Goal: Transaction & Acquisition: Purchase product/service

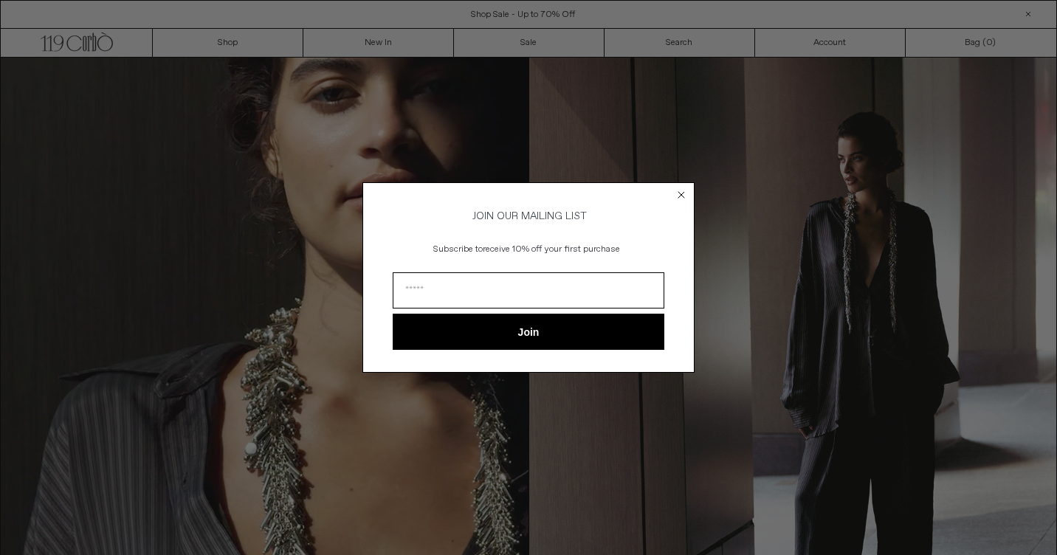
click at [680, 192] on icon "Close dialog" at bounding box center [681, 195] width 6 height 6
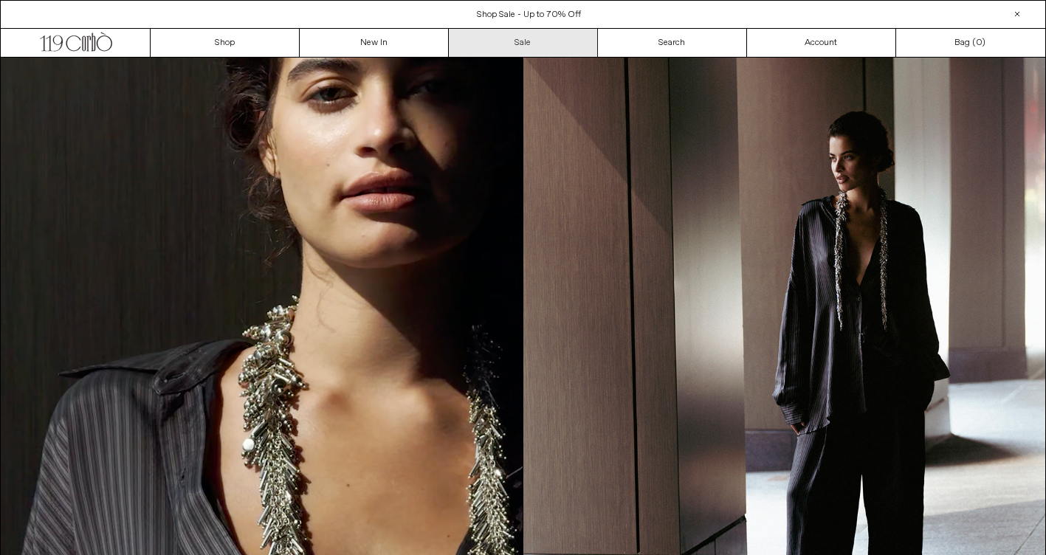
click at [510, 46] on link "Sale" at bounding box center [523, 43] width 149 height 28
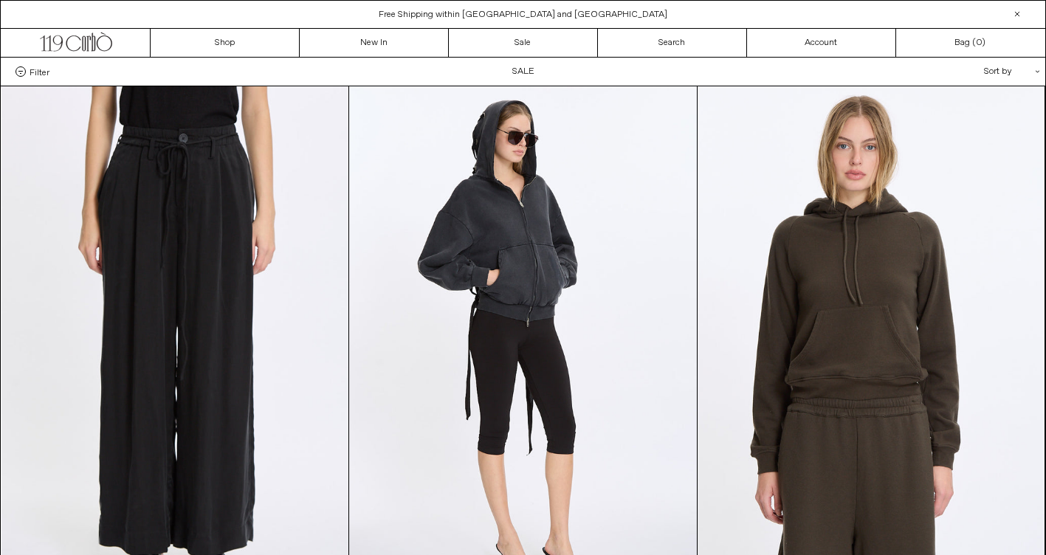
click at [980, 75] on div "Sort by .cls-1{fill:#231f20}" at bounding box center [963, 72] width 133 height 28
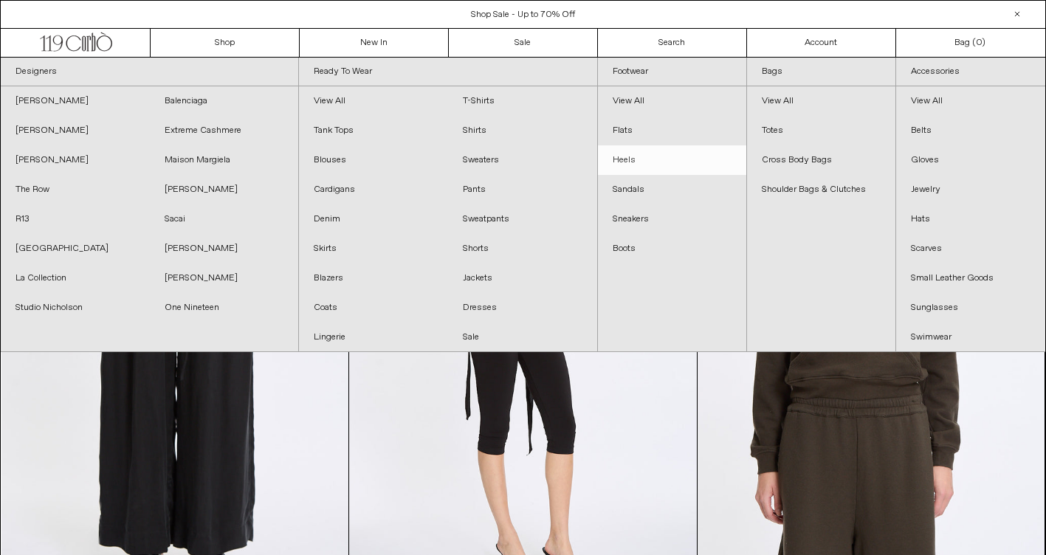
click at [632, 158] on link "Heels" at bounding box center [672, 160] width 148 height 30
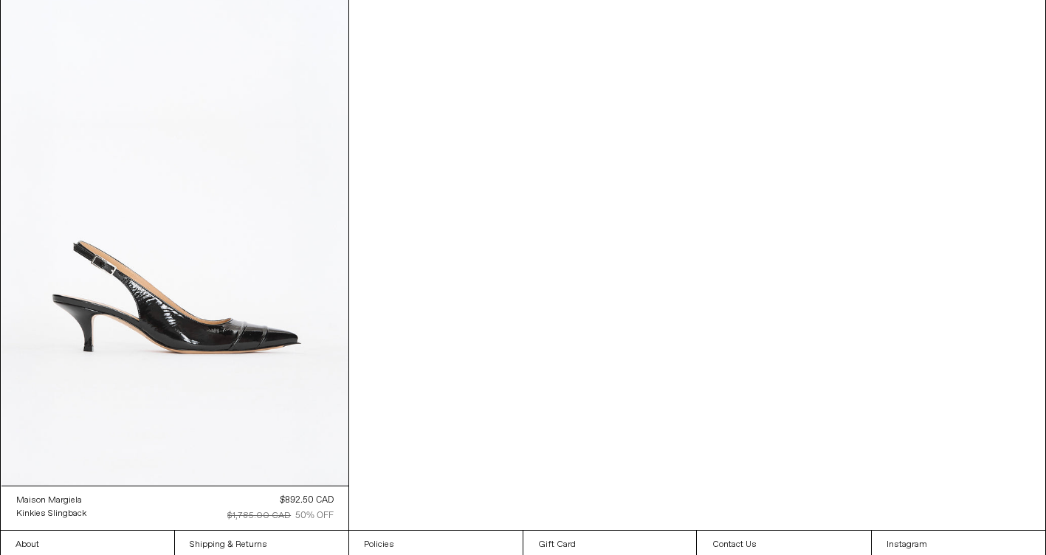
scroll to position [148, 0]
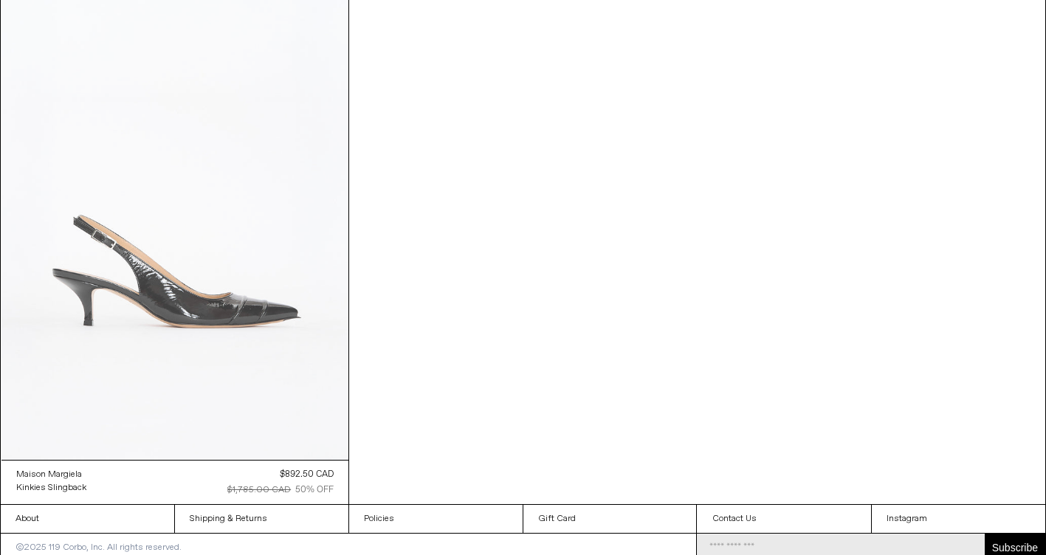
click at [244, 308] on at bounding box center [175, 199] width 348 height 521
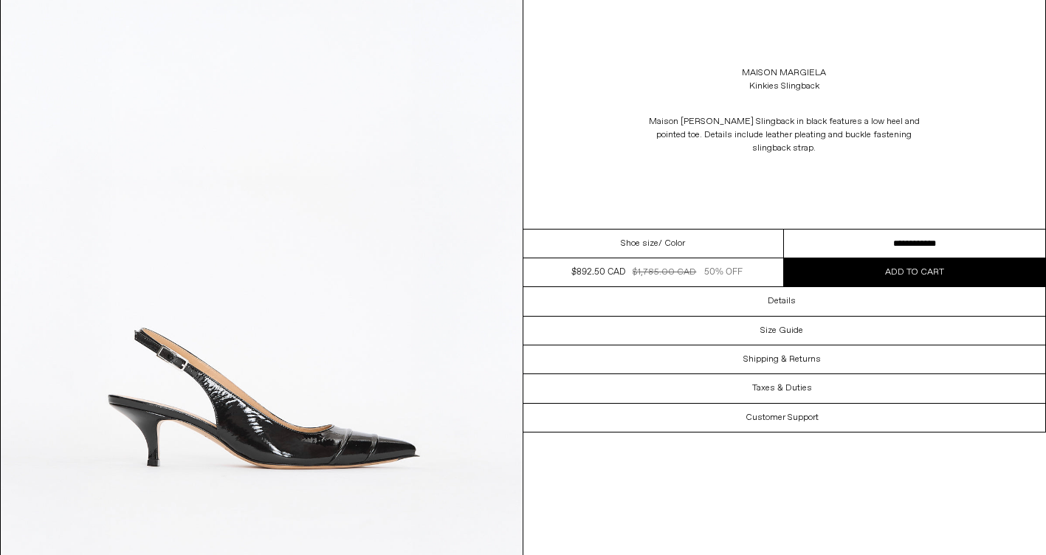
scroll to position [148, 0]
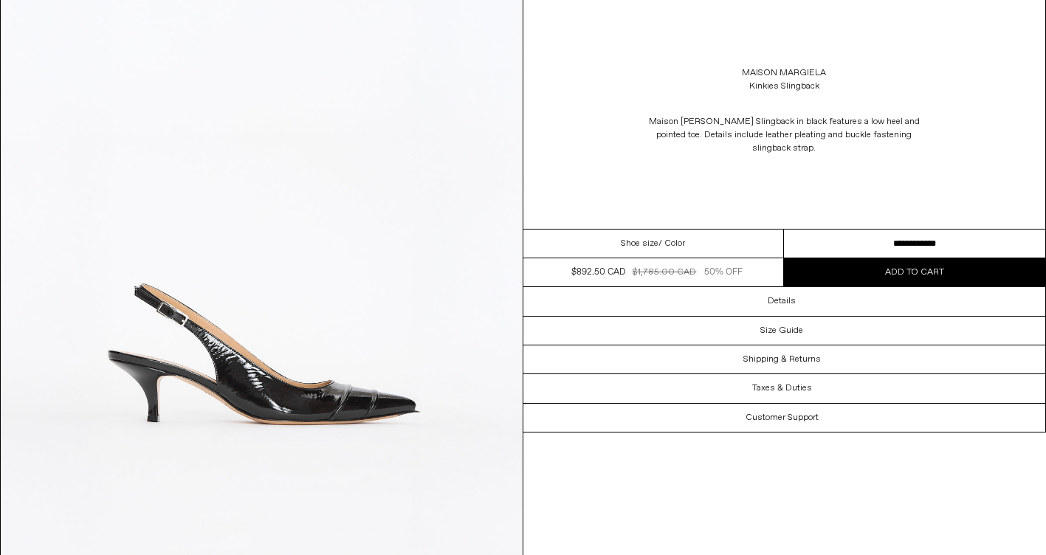
click at [920, 230] on select "**********" at bounding box center [914, 244] width 261 height 29
select select "**********"
click at [784, 230] on select "**********" at bounding box center [914, 244] width 261 height 29
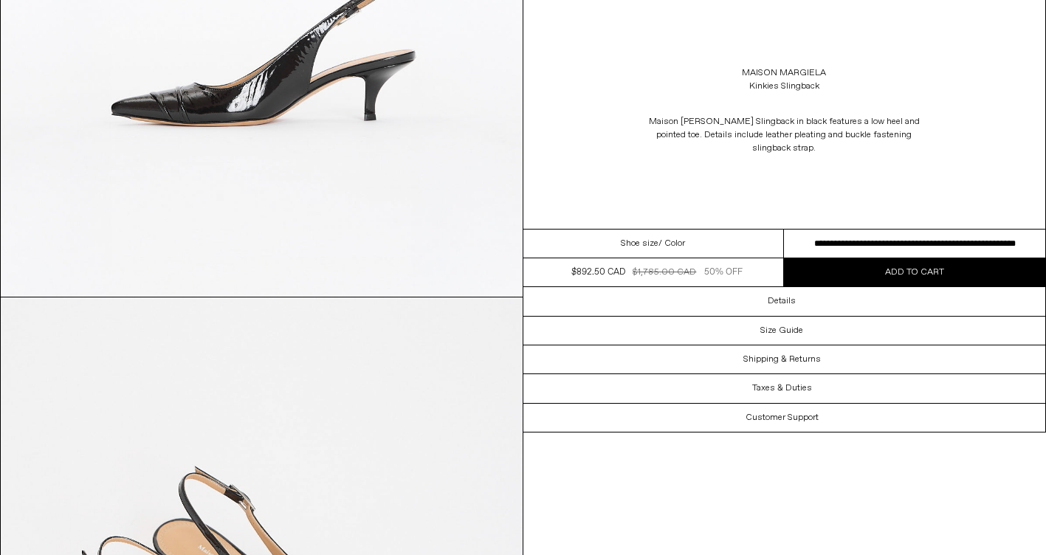
scroll to position [1033, 0]
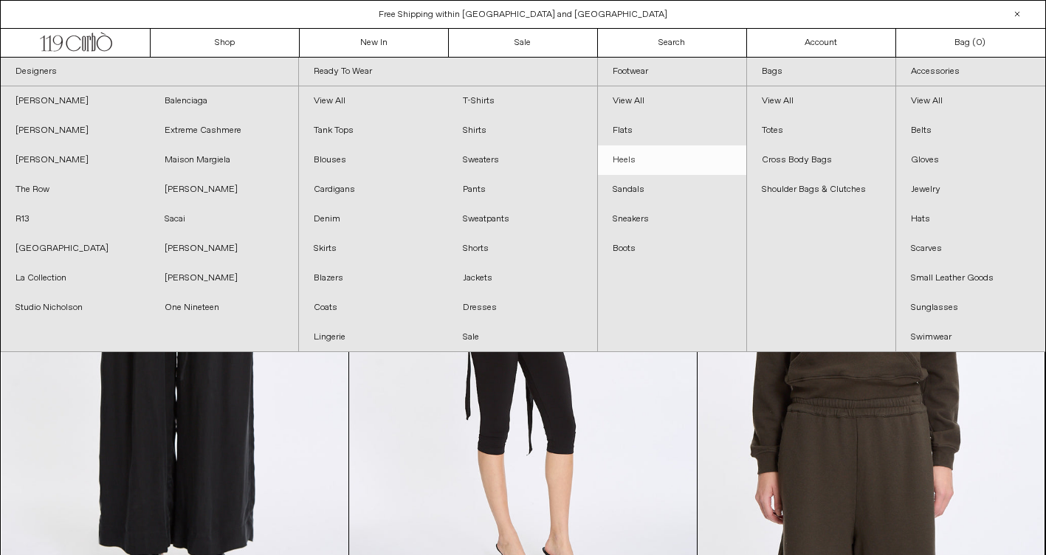
click at [638, 151] on link "Heels" at bounding box center [672, 160] width 148 height 30
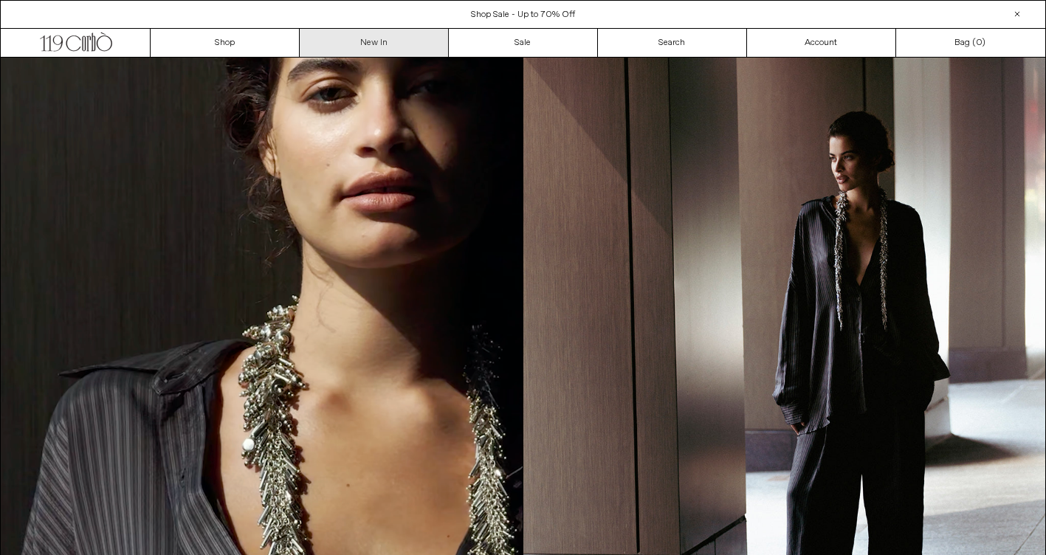
click at [376, 40] on link "New In" at bounding box center [374, 43] width 149 height 28
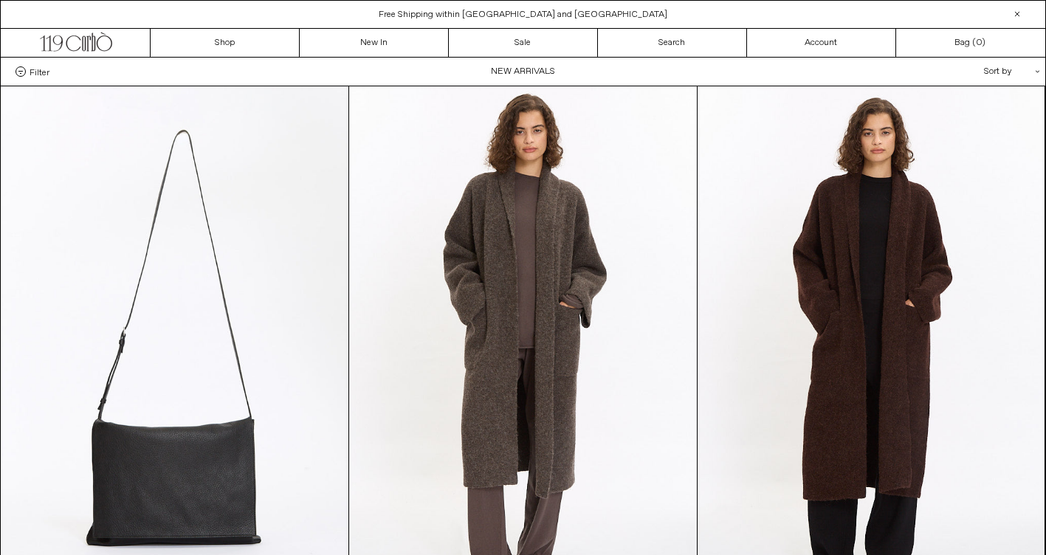
click at [30, 75] on span "Filter" at bounding box center [40, 71] width 20 height 10
click at [0, 0] on select "**********" at bounding box center [0, 0] width 0 height 0
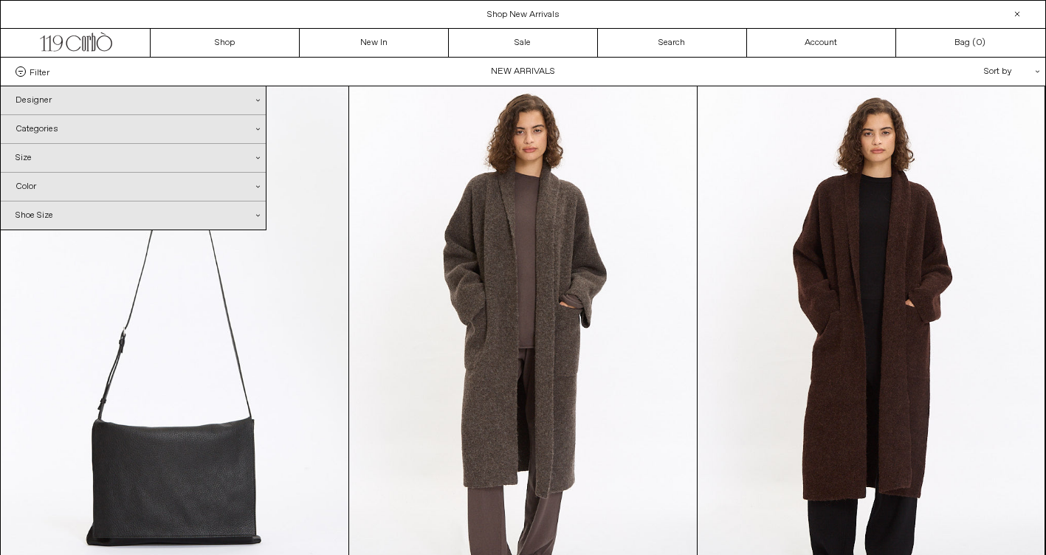
click at [44, 125] on div "Categories .cls-1{fill:#231f20}" at bounding box center [133, 129] width 265 height 28
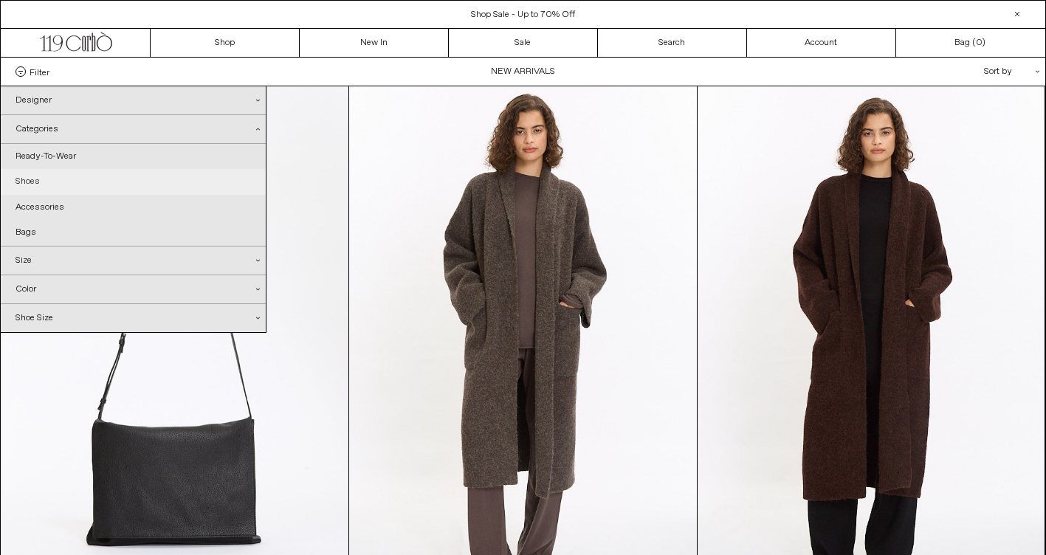
click at [23, 179] on link "Shoes" at bounding box center [133, 181] width 265 height 25
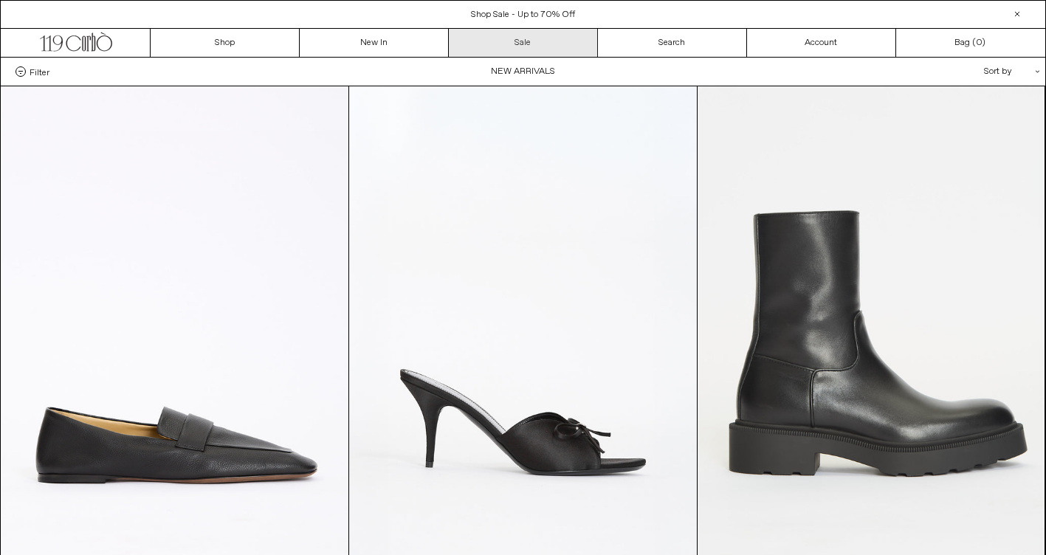
click at [547, 41] on link "Sale" at bounding box center [523, 43] width 149 height 28
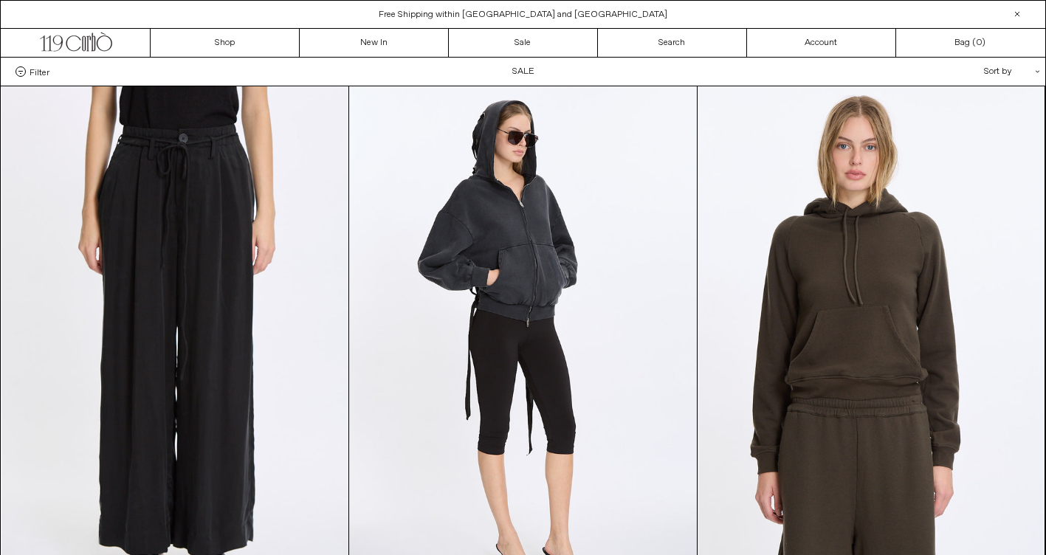
click at [44, 69] on span "Filter" at bounding box center [40, 71] width 20 height 10
click at [0, 0] on select "**********" at bounding box center [0, 0] width 0 height 0
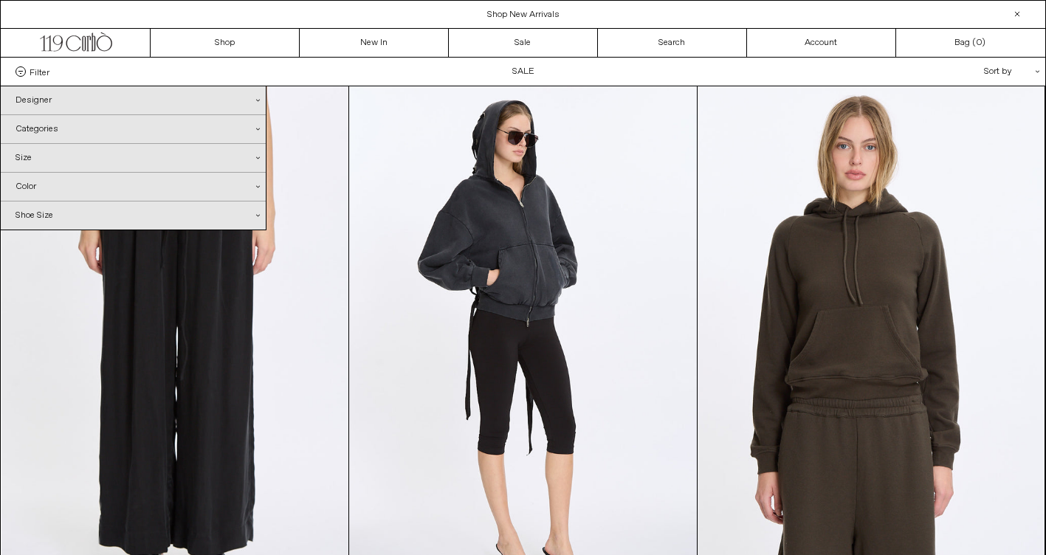
click at [58, 129] on div "Categories .cls-1{fill:#231f20}" at bounding box center [133, 129] width 265 height 28
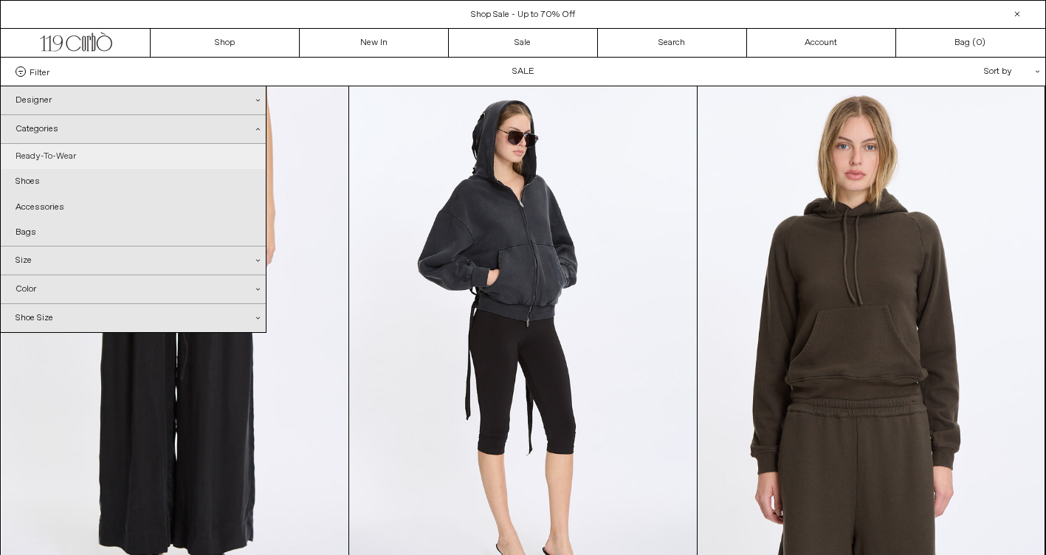
click at [61, 159] on link "Ready-To-Wear" at bounding box center [133, 156] width 265 height 25
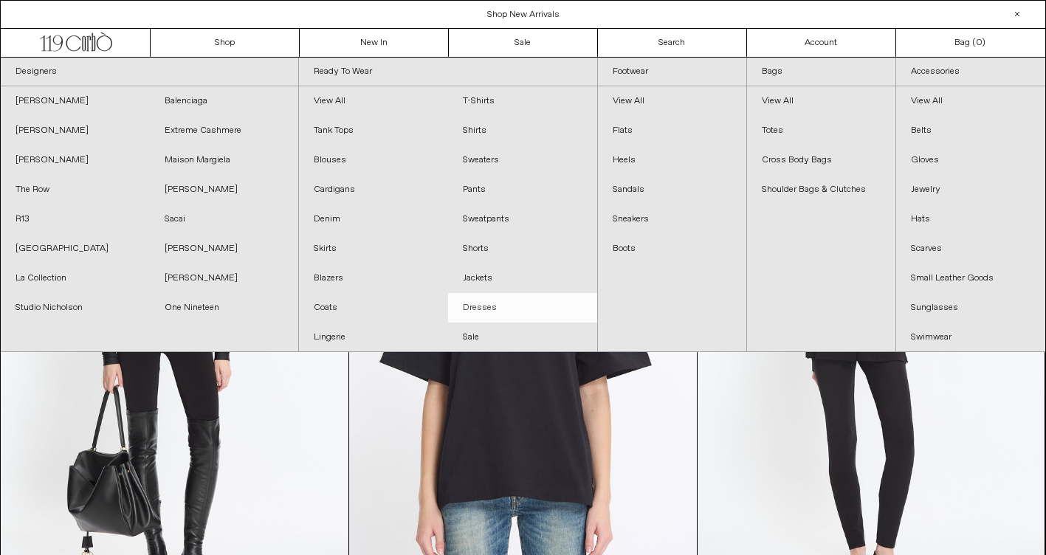
click at [491, 304] on link "Dresses" at bounding box center [522, 308] width 149 height 30
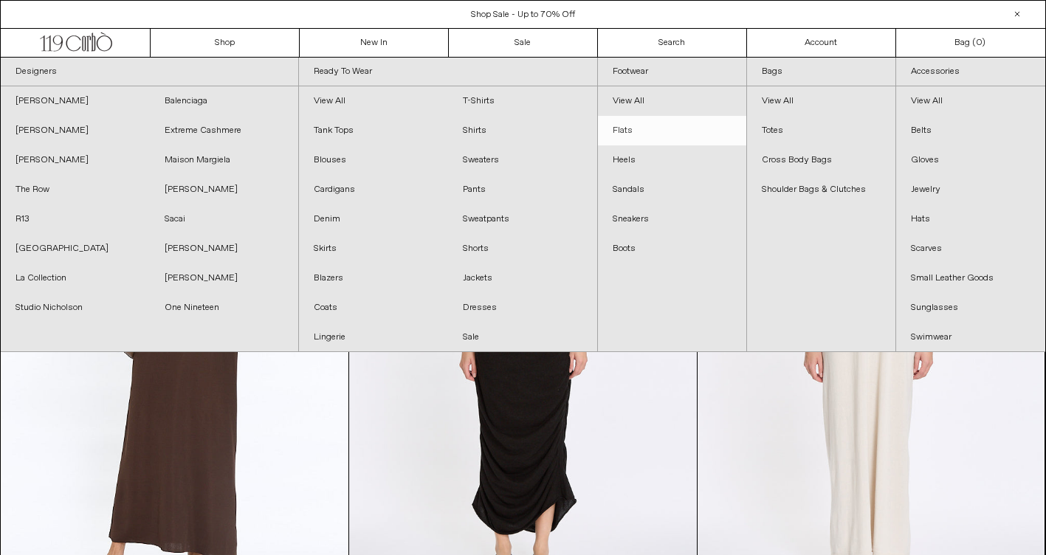
click at [663, 133] on link "Flats" at bounding box center [672, 131] width 148 height 30
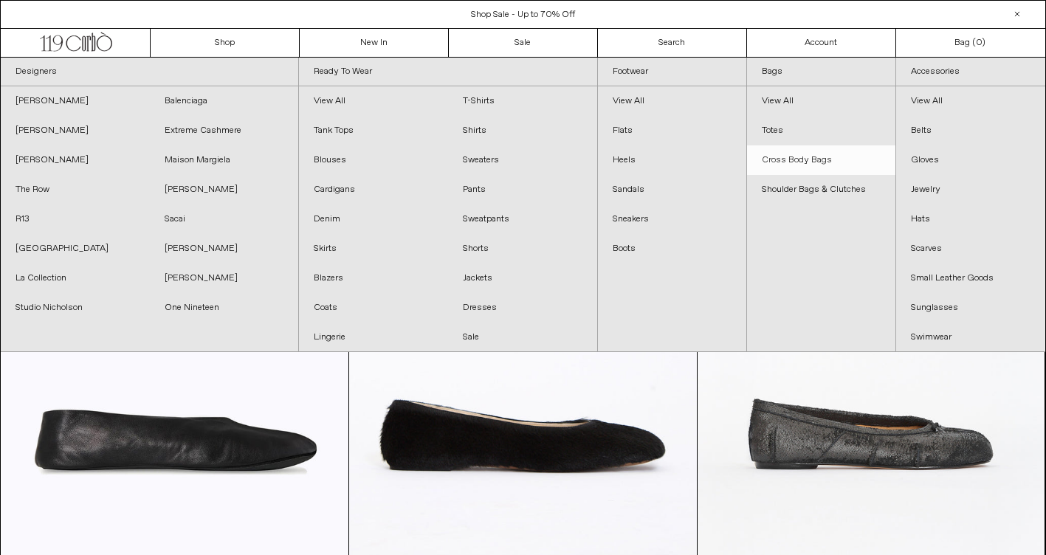
click at [812, 159] on link "Cross Body Bags" at bounding box center [821, 160] width 148 height 30
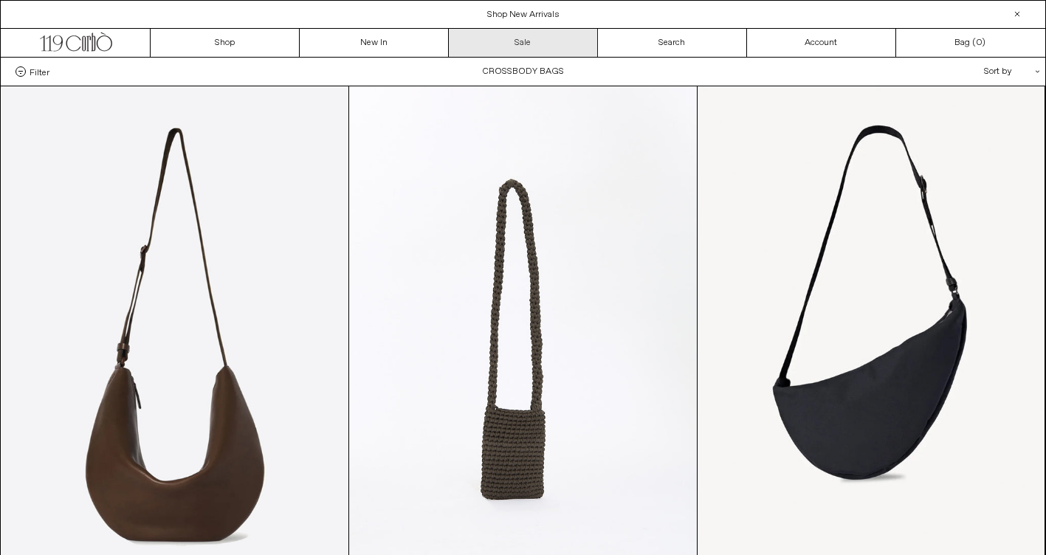
click at [507, 44] on link "Sale" at bounding box center [523, 43] width 149 height 28
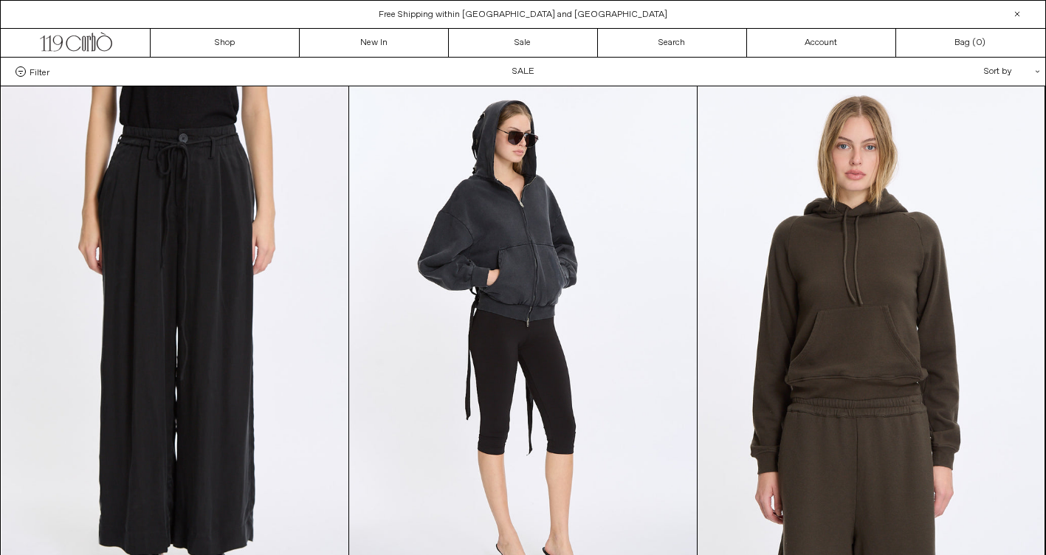
click at [30, 72] on span "Filter" at bounding box center [40, 71] width 20 height 10
click at [0, 0] on select "**********" at bounding box center [0, 0] width 0 height 0
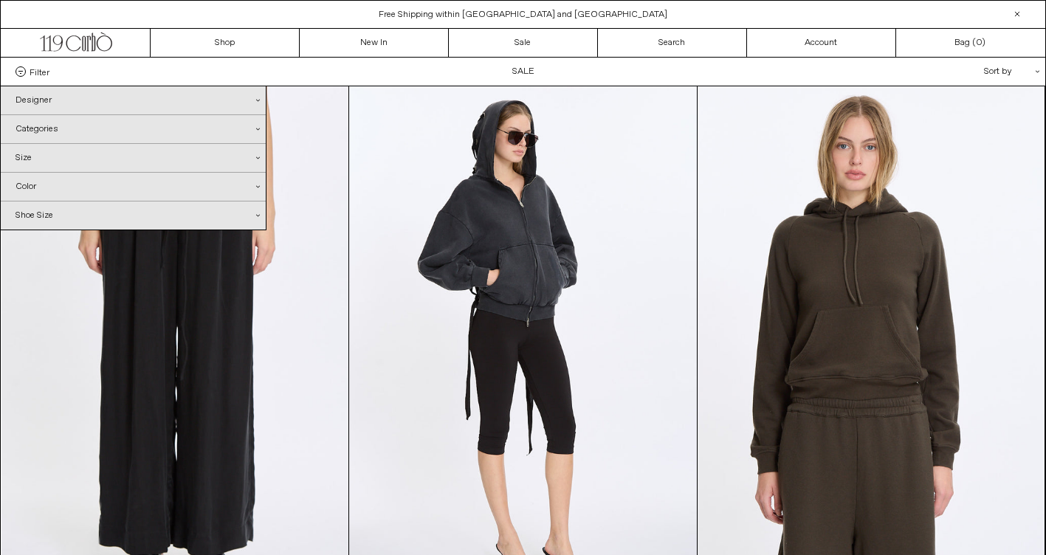
click at [33, 126] on div "Categories .cls-1{fill:#231f20}" at bounding box center [133, 129] width 265 height 28
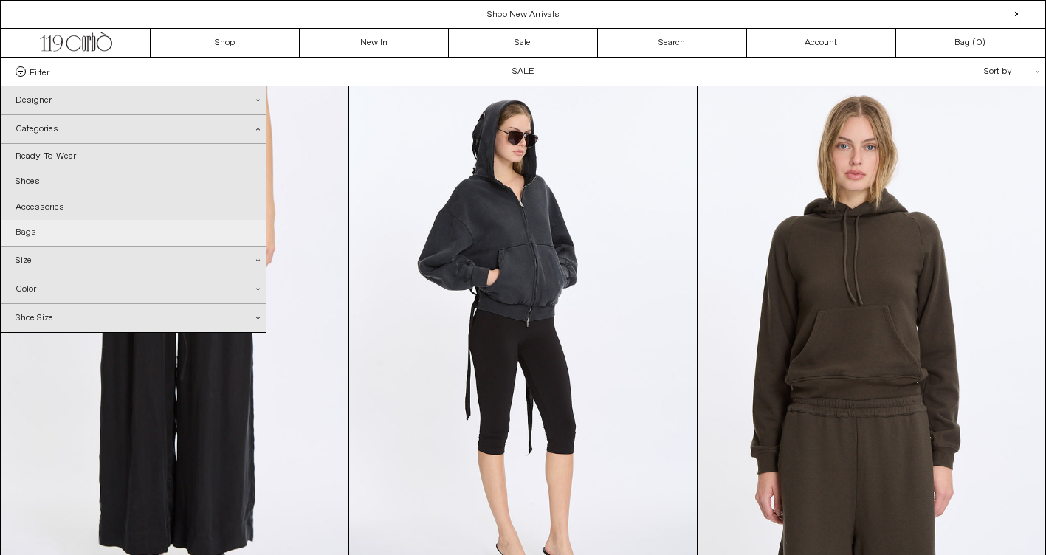
click at [24, 232] on link "Bags" at bounding box center [133, 232] width 265 height 25
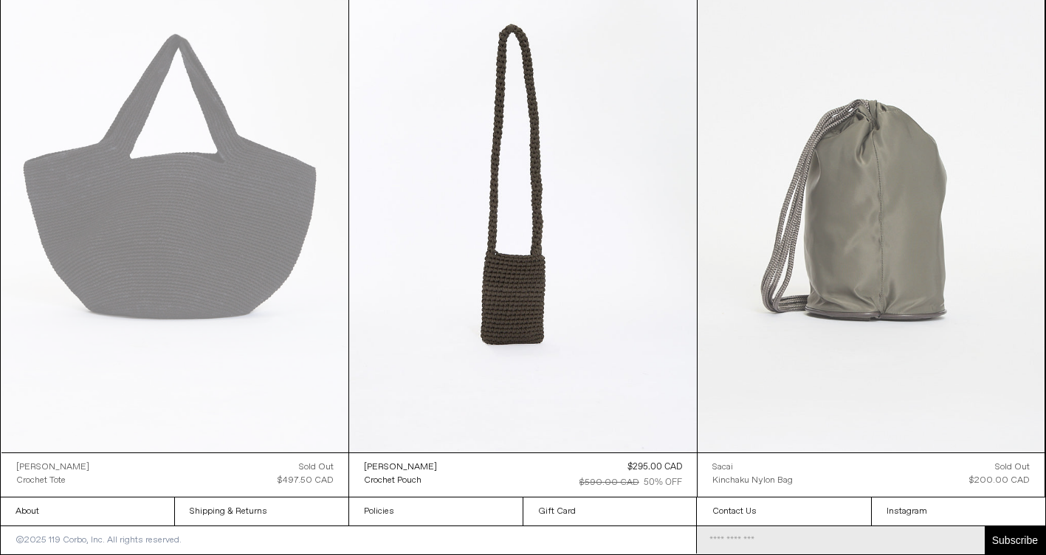
scroll to position [156, 0]
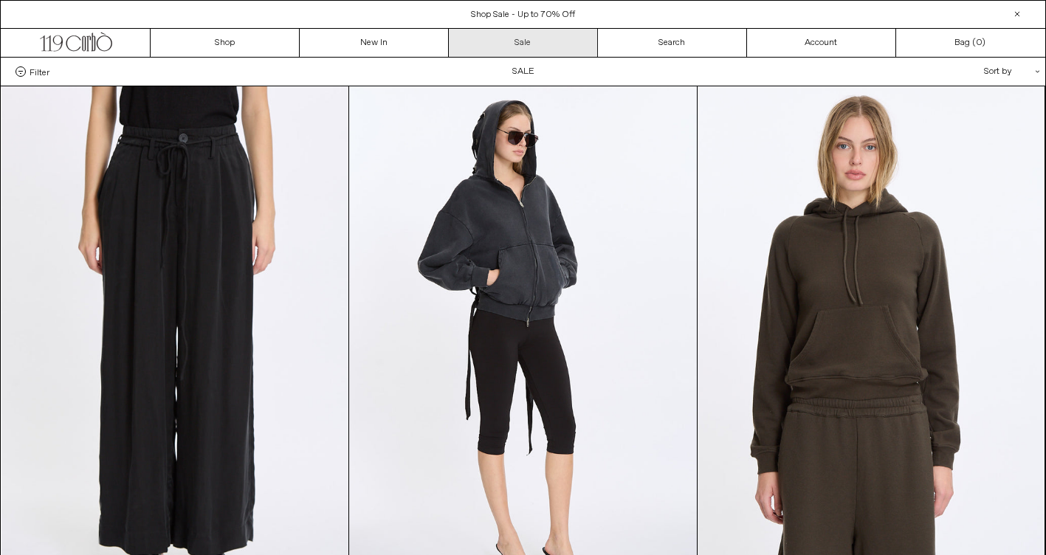
click at [530, 46] on link "Sale" at bounding box center [523, 43] width 149 height 28
click at [32, 66] on div "Filter Designer .cls-1{fill:#231f20} [PERSON_NAME] [GEOGRAPHIC_DATA] Doffer Boys" at bounding box center [523, 72] width 1044 height 28
click at [35, 74] on span "Filter" at bounding box center [40, 71] width 20 height 10
click at [0, 0] on select "**********" at bounding box center [0, 0] width 0 height 0
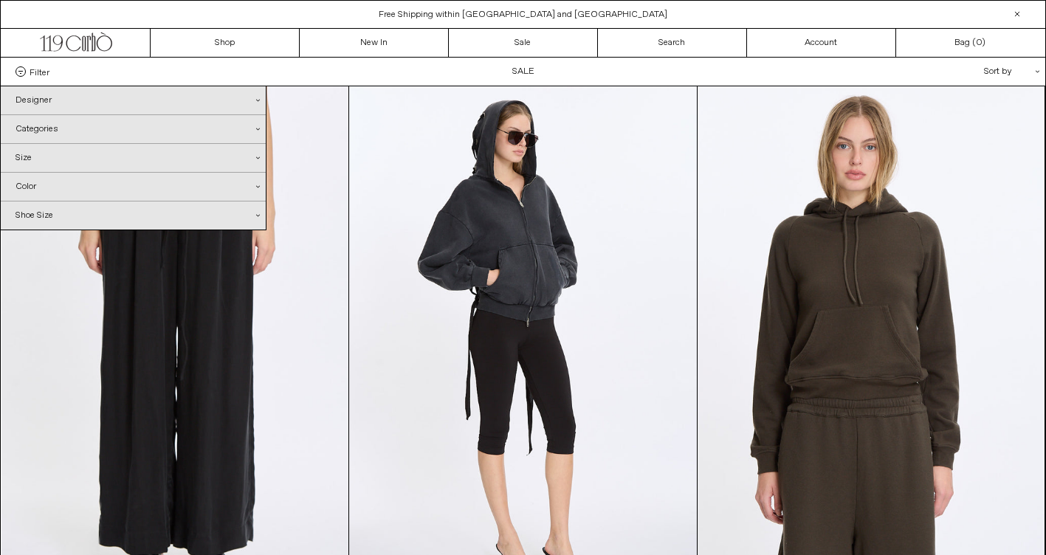
click at [54, 137] on div "Categories .cls-1{fill:#231f20}" at bounding box center [133, 129] width 265 height 28
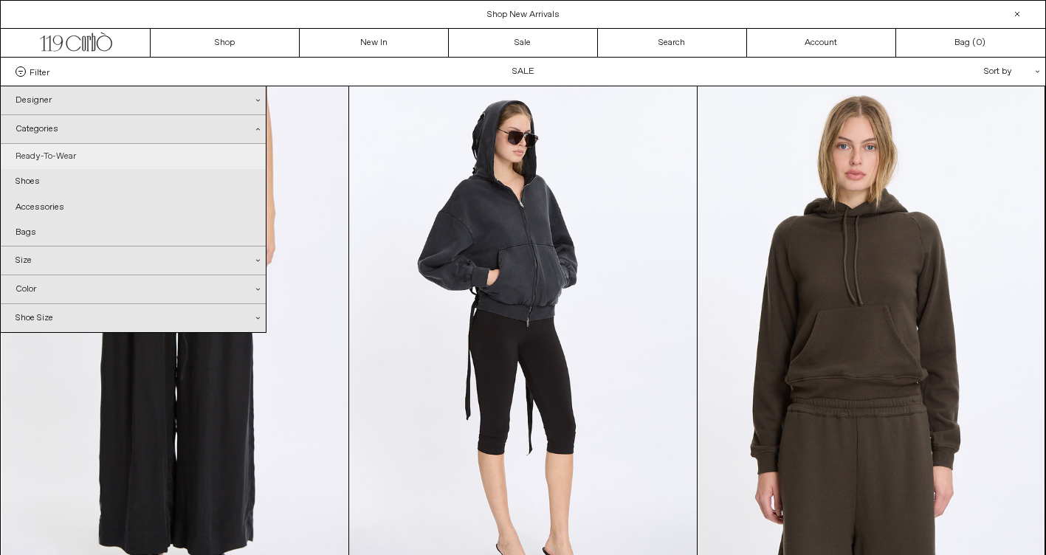
click at [55, 154] on link "Ready-To-Wear" at bounding box center [133, 156] width 265 height 25
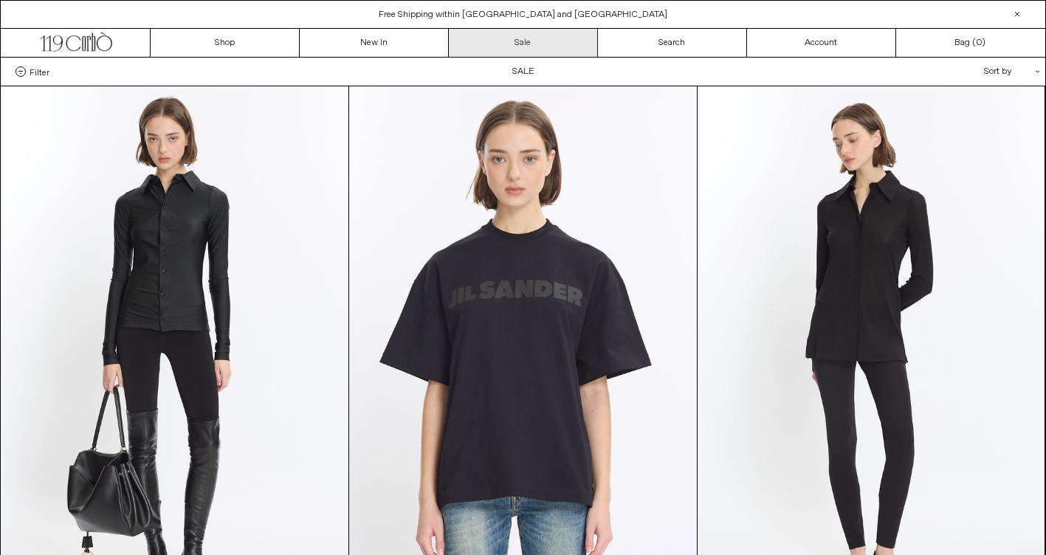
click at [554, 39] on link "Sale" at bounding box center [523, 43] width 149 height 28
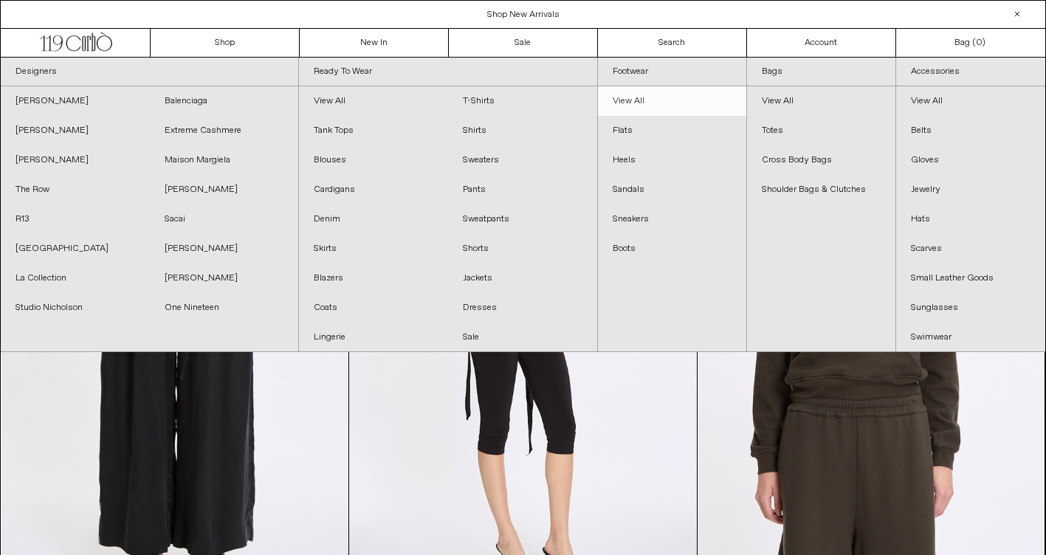
click at [637, 102] on link "View All" at bounding box center [672, 101] width 148 height 30
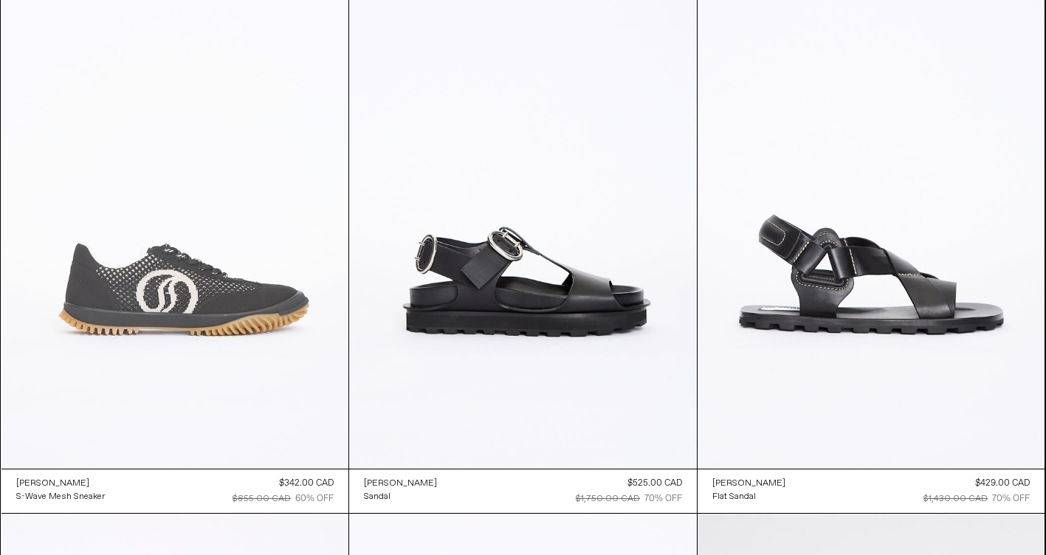
scroll to position [7483, 0]
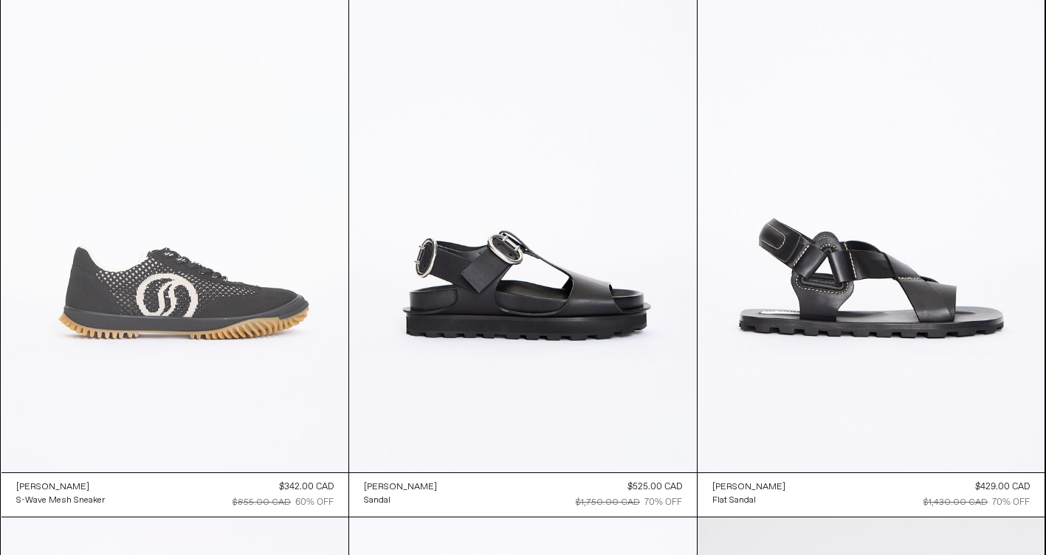
click at [238, 309] on at bounding box center [175, 211] width 348 height 521
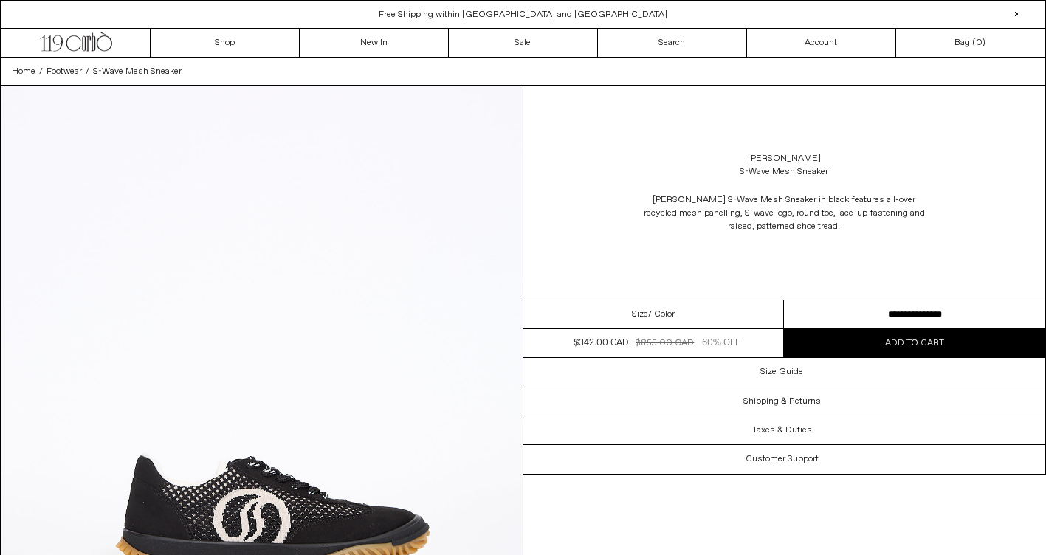
click at [925, 320] on select "**********" at bounding box center [914, 314] width 261 height 29
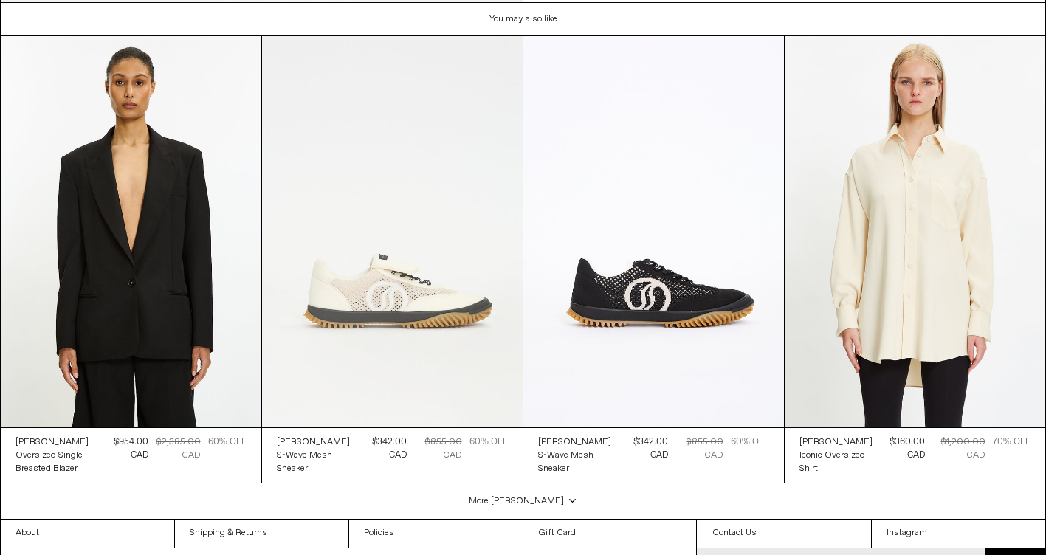
scroll to position [3368, 0]
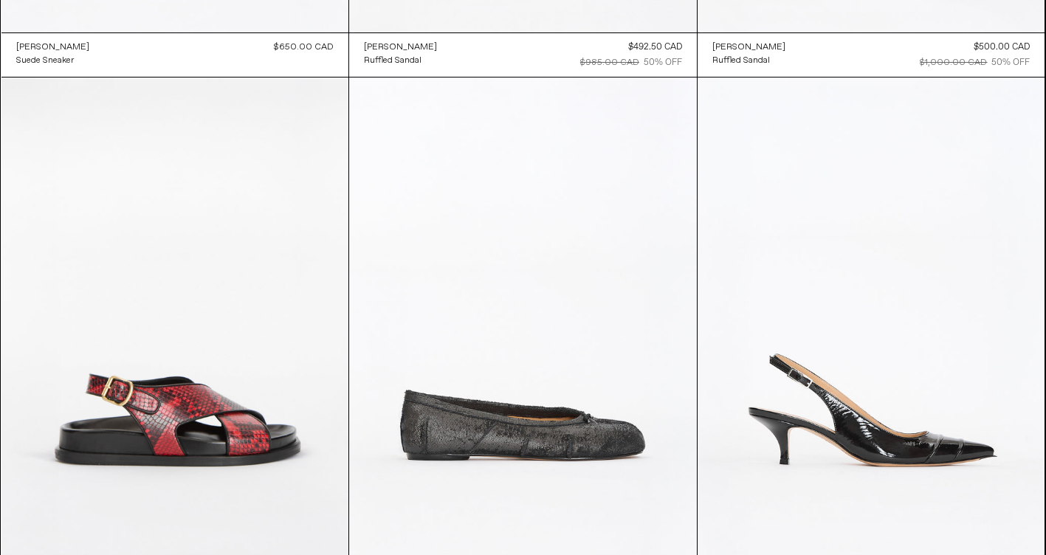
scroll to position [2831, 0]
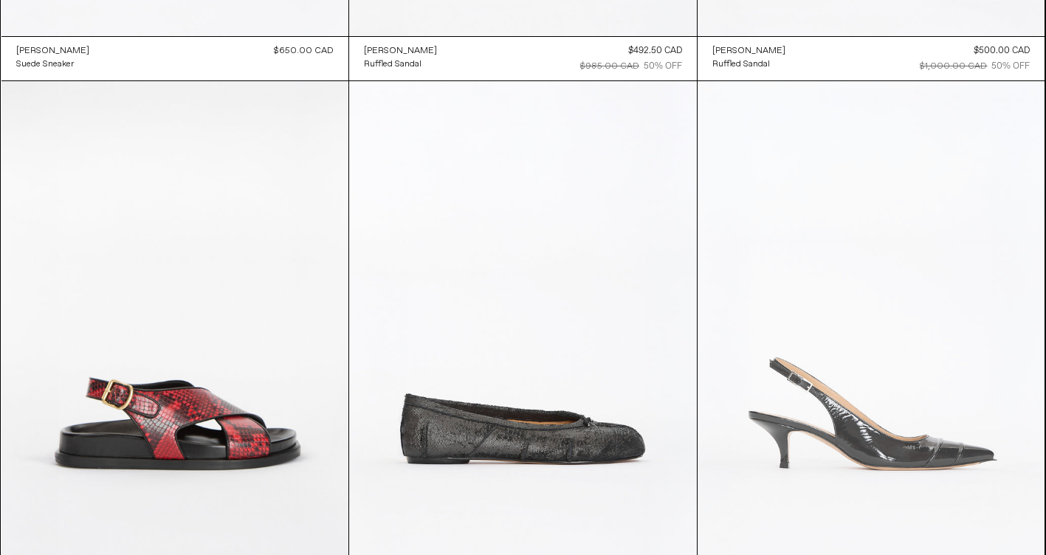
click at [923, 467] on at bounding box center [871, 341] width 348 height 521
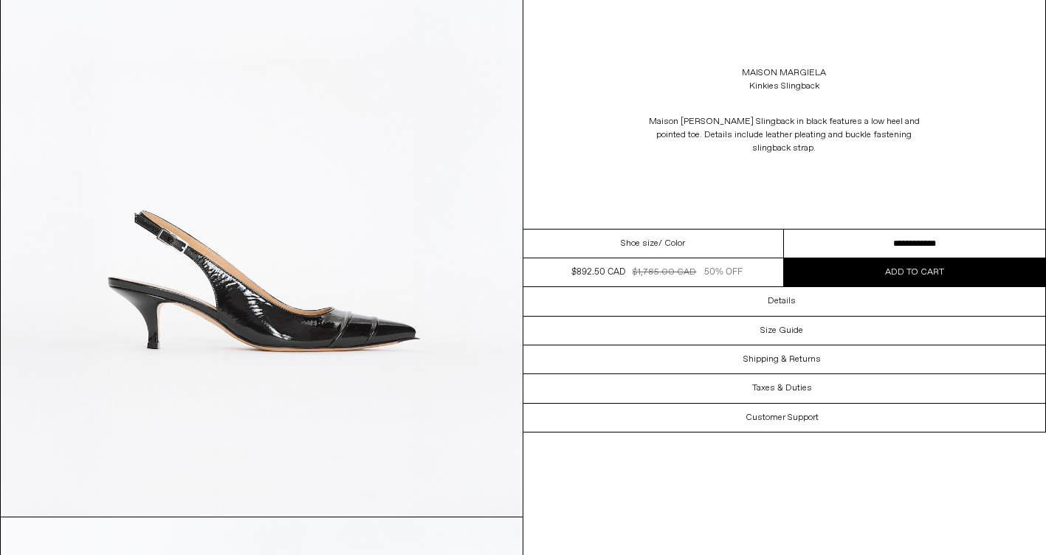
scroll to position [221, 0]
click at [937, 237] on select "**********" at bounding box center [914, 244] width 261 height 29
select select "**********"
click at [784, 230] on select "**********" at bounding box center [914, 244] width 261 height 29
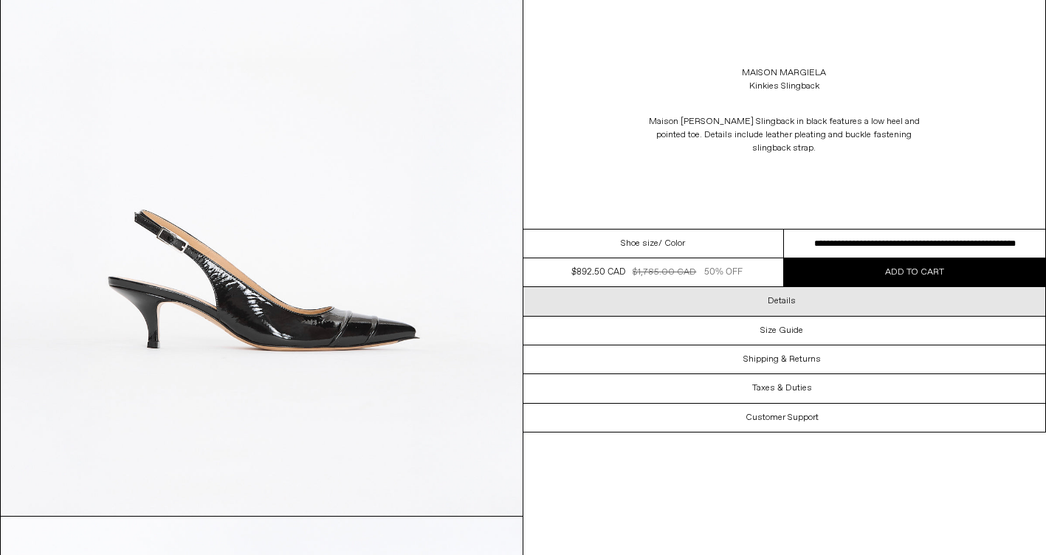
click at [804, 287] on div "Details" at bounding box center [784, 301] width 523 height 28
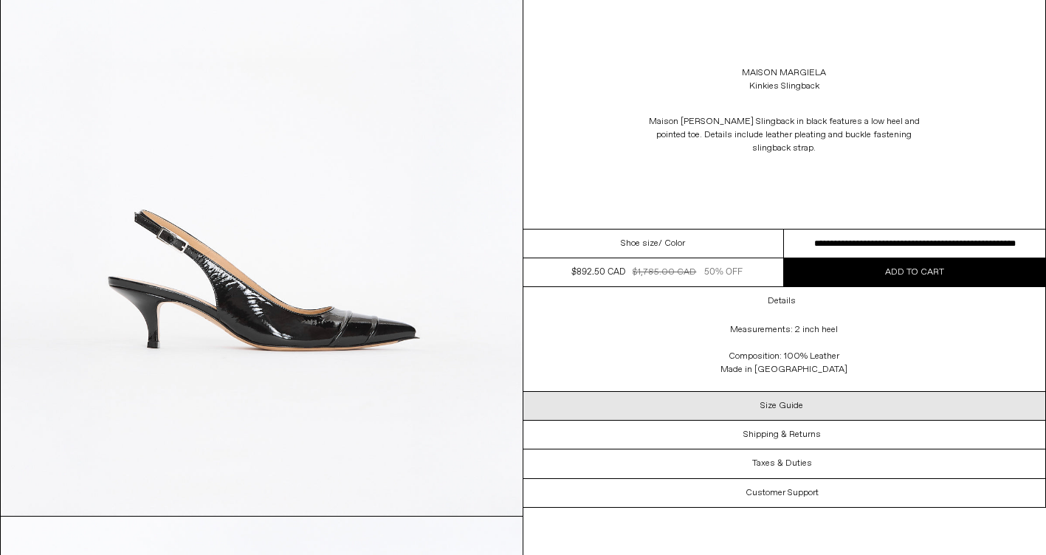
click at [779, 401] on h3 "Size Guide" at bounding box center [781, 406] width 43 height 10
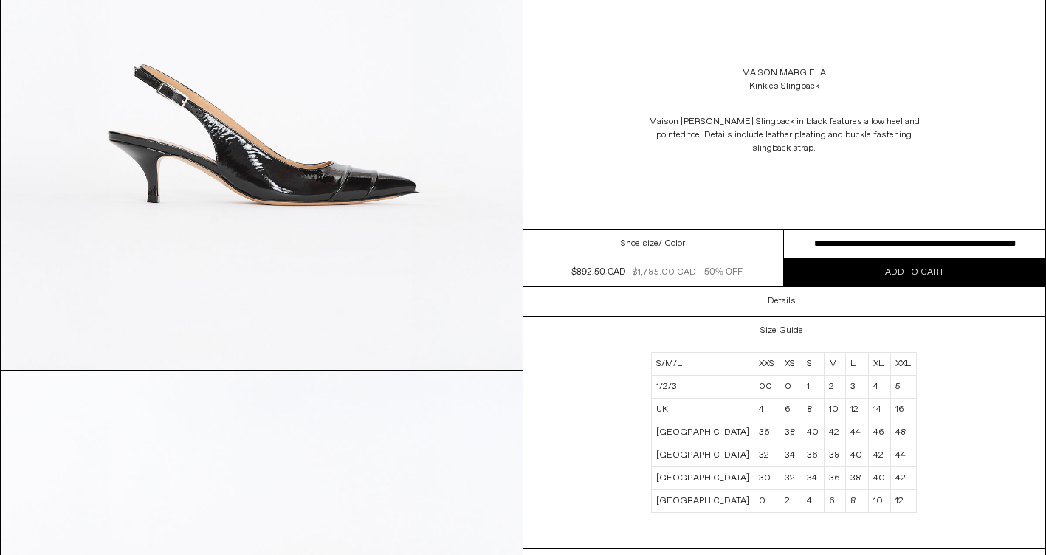
scroll to position [369, 0]
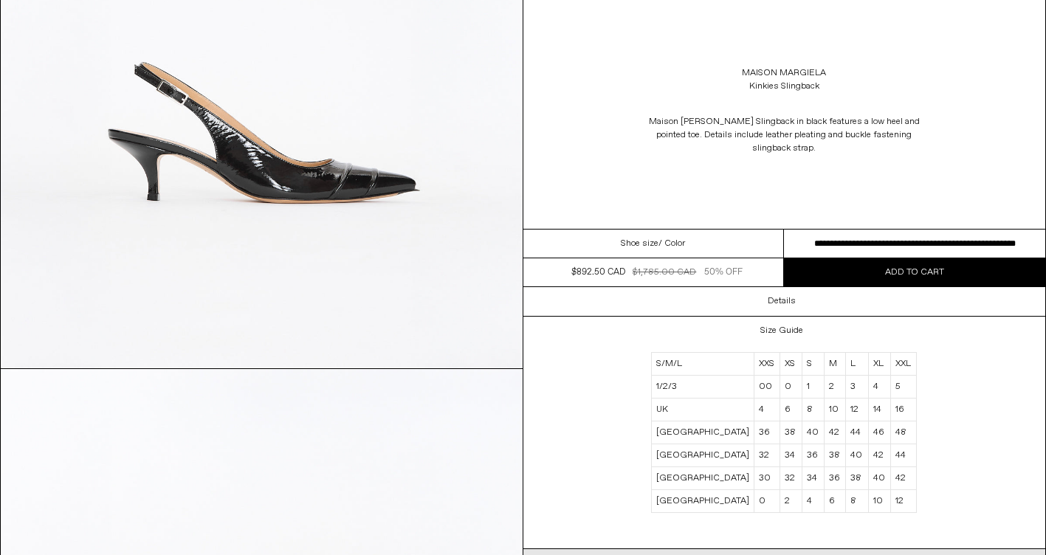
click at [794, 554] on h3 "Shipping & Returns" at bounding box center [781, 563] width 77 height 10
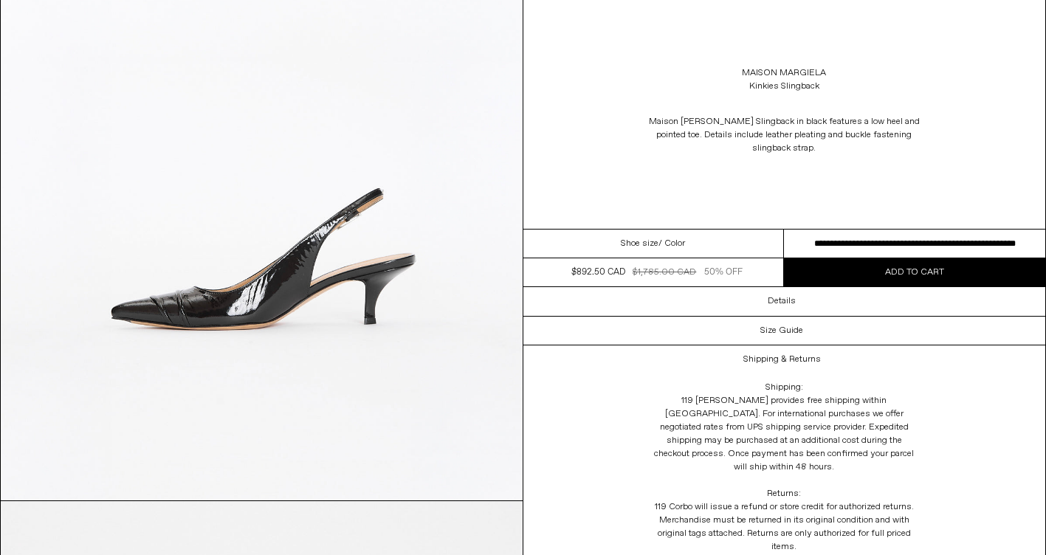
scroll to position [915, 0]
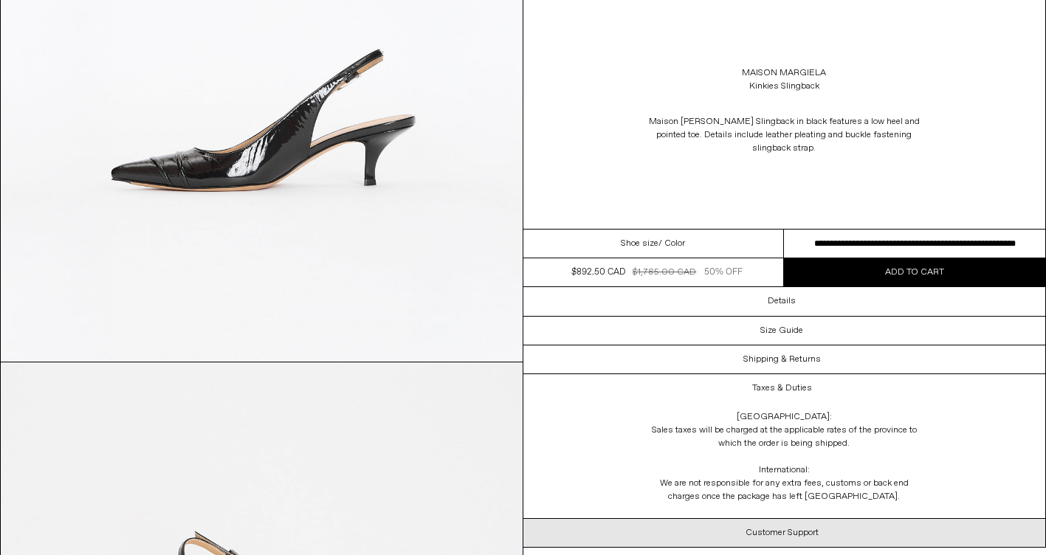
scroll to position [1063, 0]
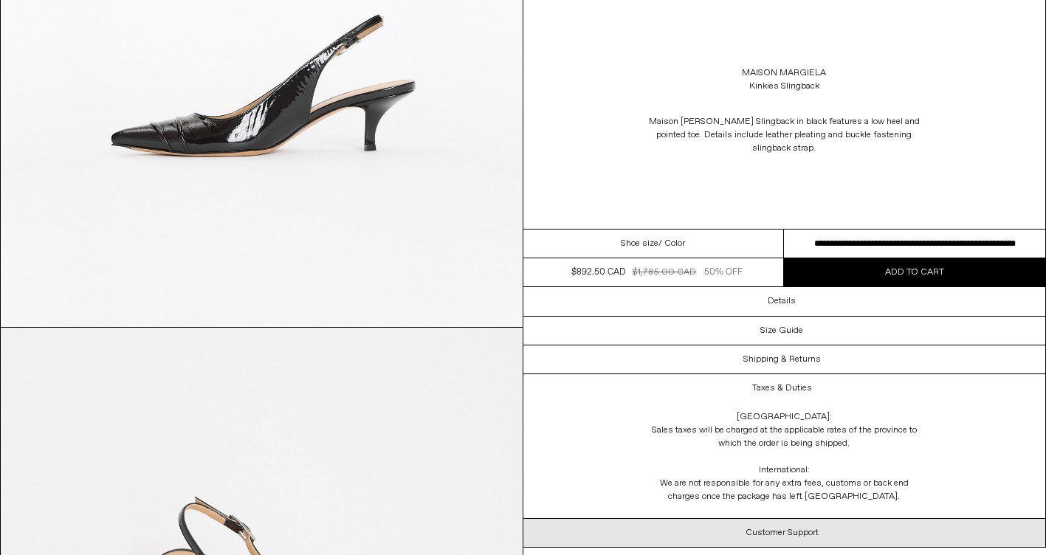
click at [923, 526] on div "Customer Support" at bounding box center [784, 533] width 523 height 28
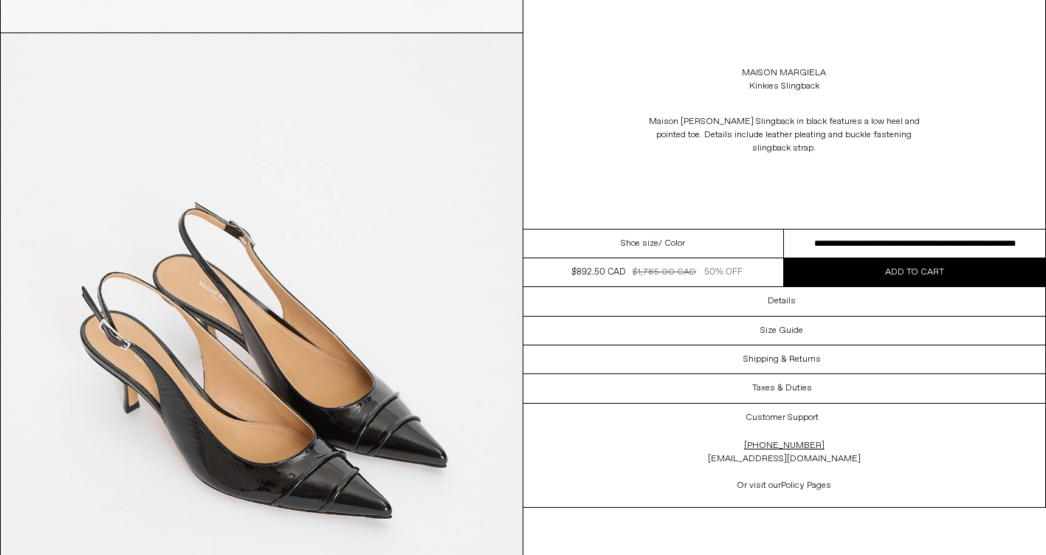
scroll to position [1358, 0]
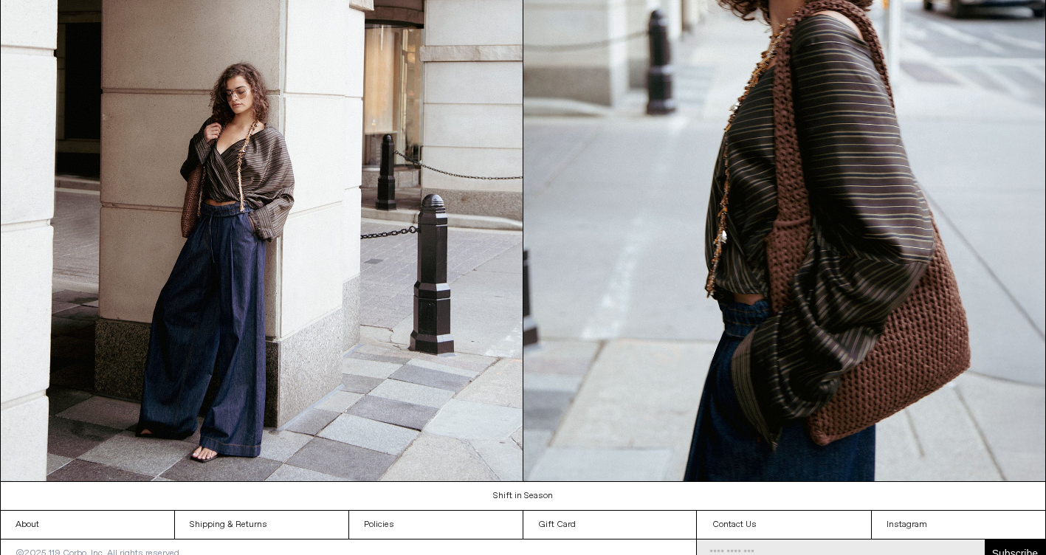
scroll to position [1563, 0]
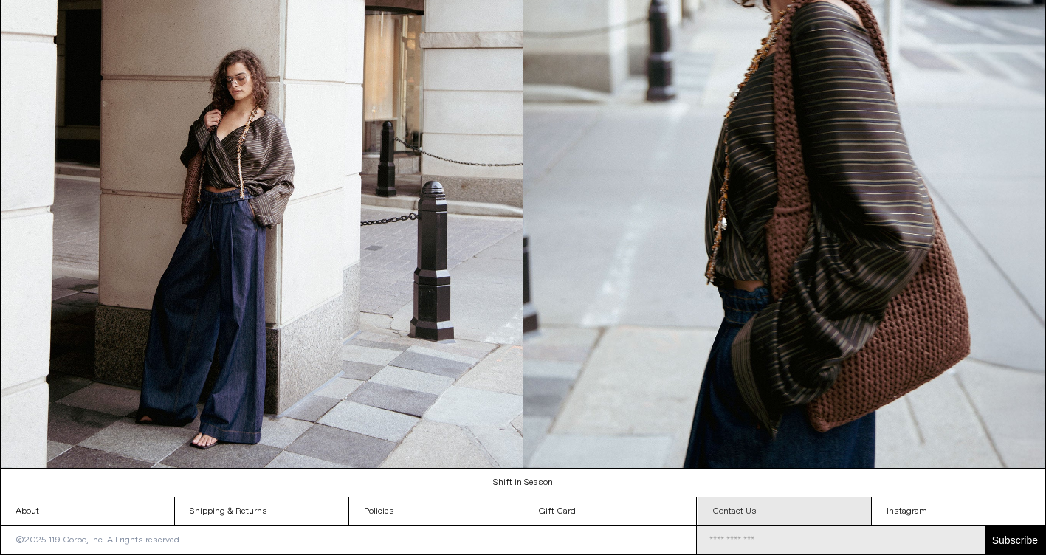
click at [738, 506] on link "Contact Us" at bounding box center [783, 511] width 173 height 28
